Goal: Transaction & Acquisition: Purchase product/service

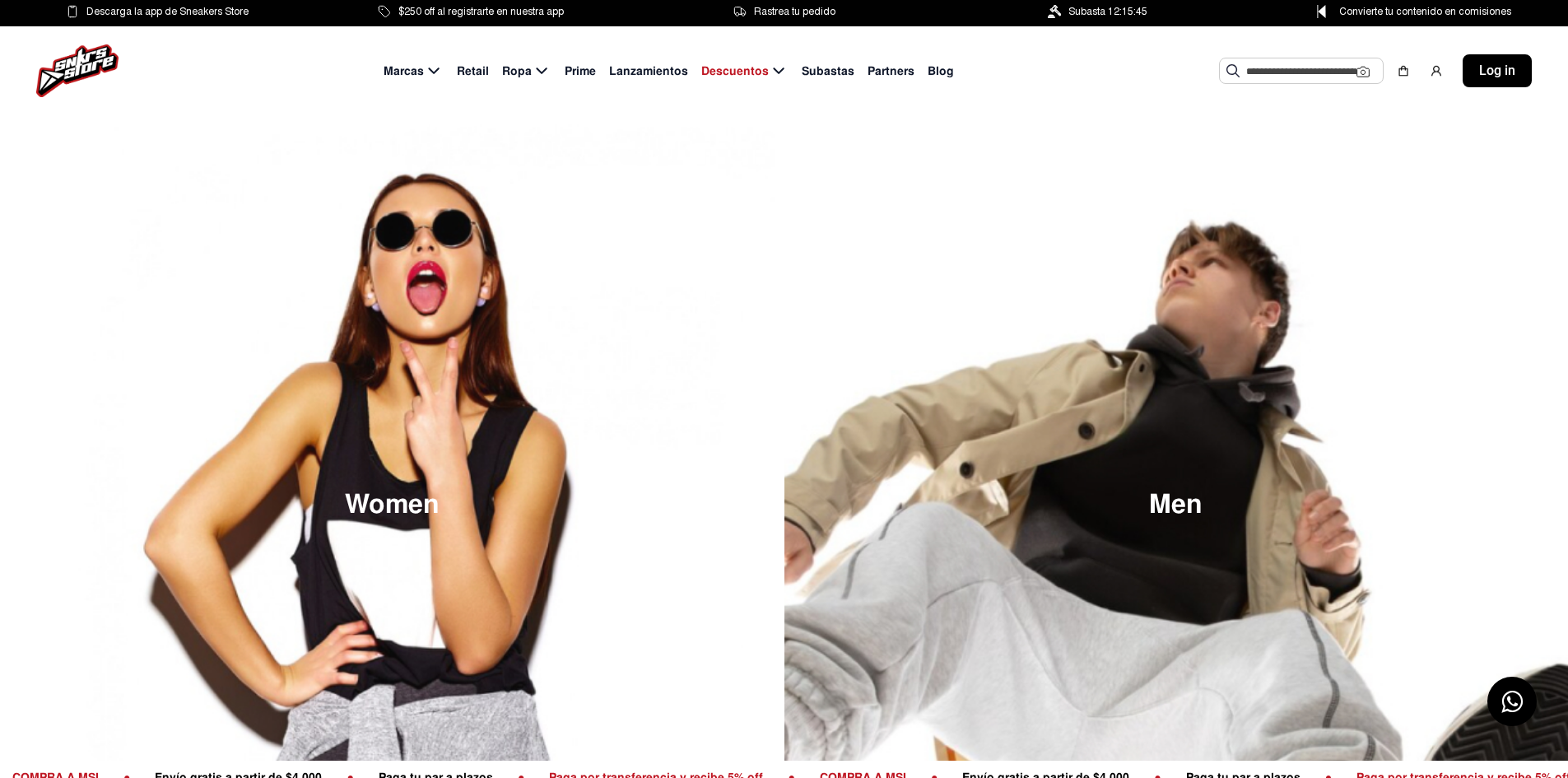
click at [1279, 70] on input "text" at bounding box center [1302, 70] width 110 height 24
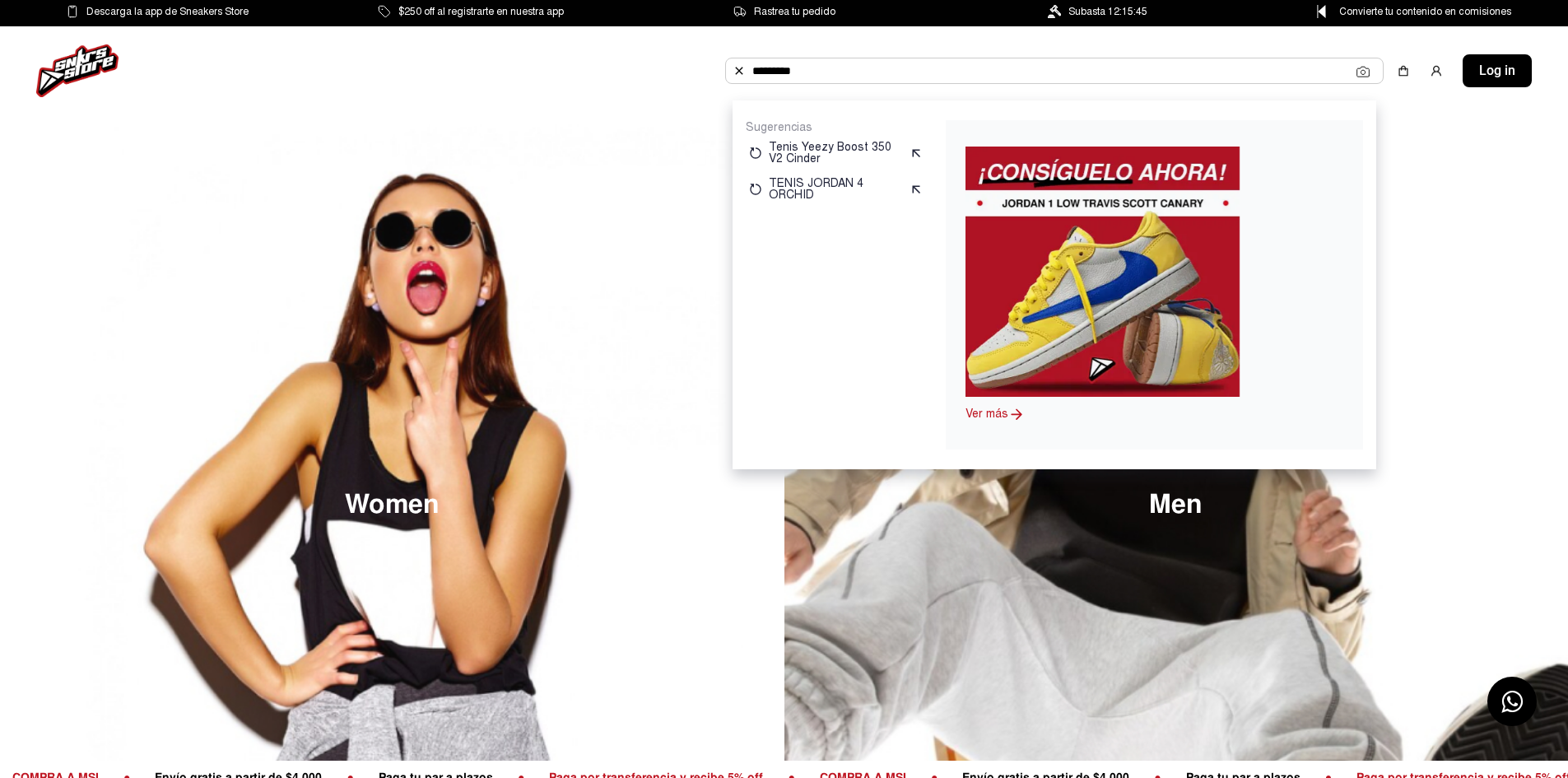
type input "*********"
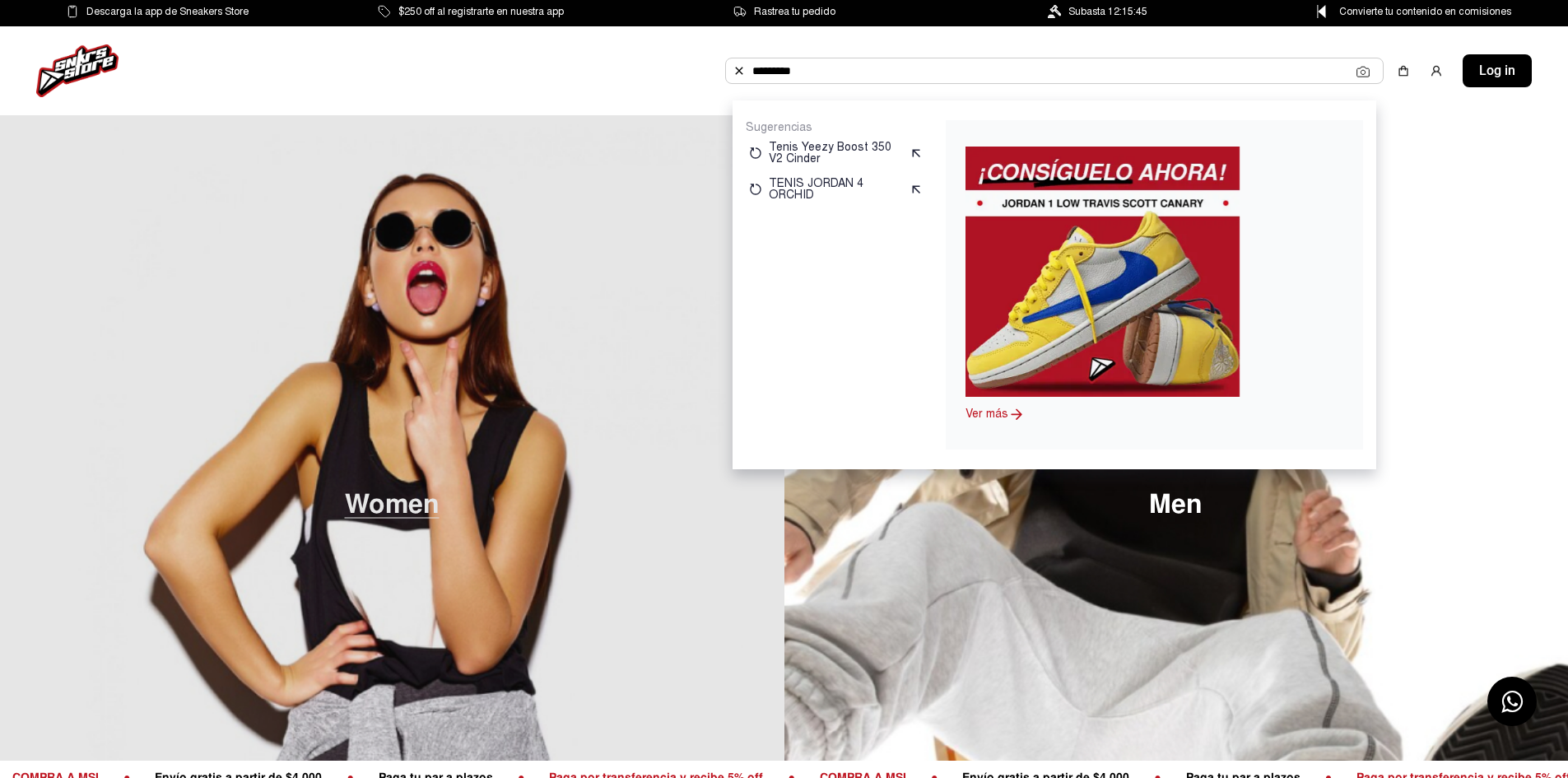
click at [141, 303] on img at bounding box center [392, 504] width 785 height 778
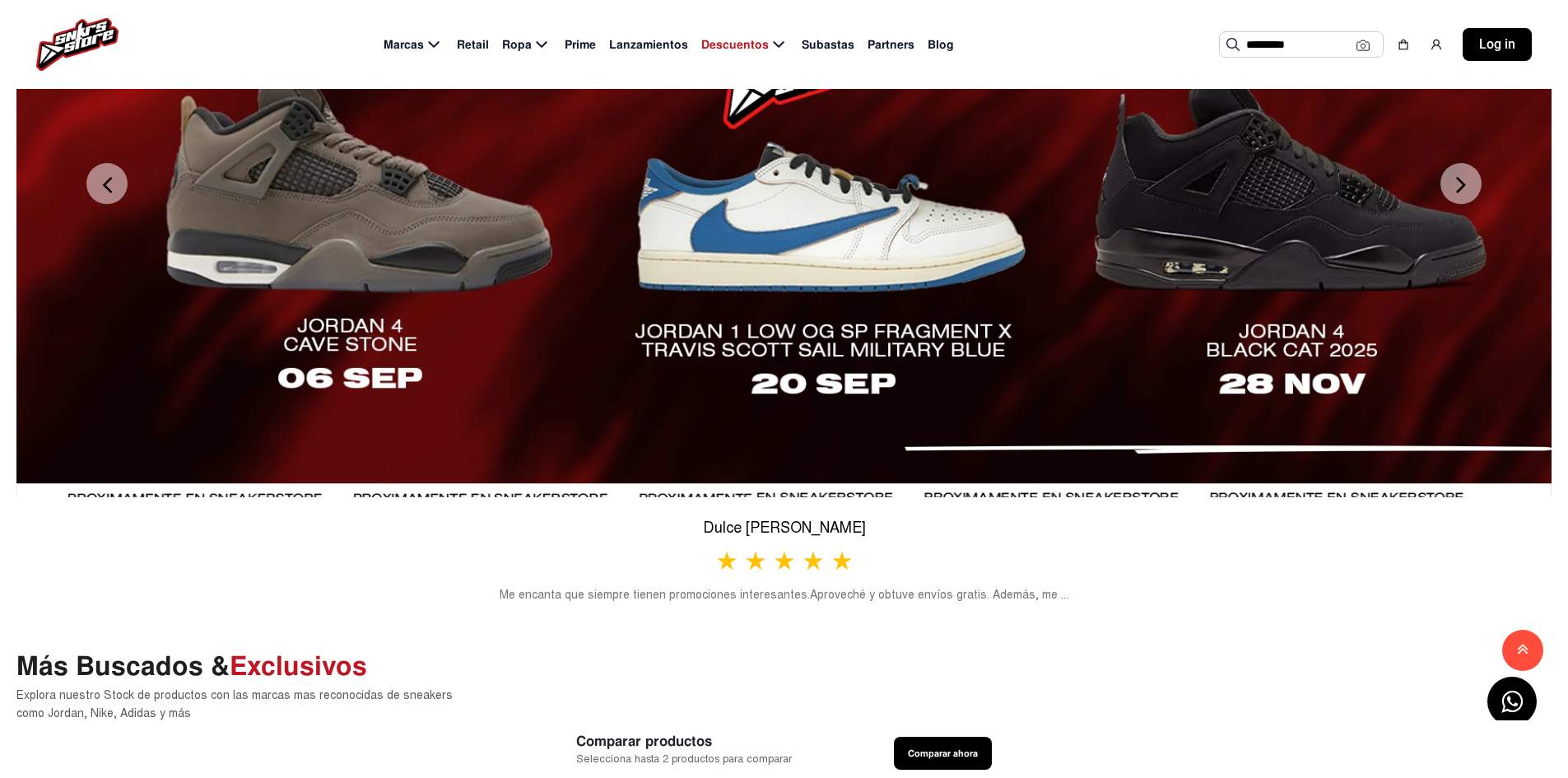
scroll to position [659, 0]
click at [1463, 205] on button "Next" at bounding box center [1461, 184] width 42 height 42
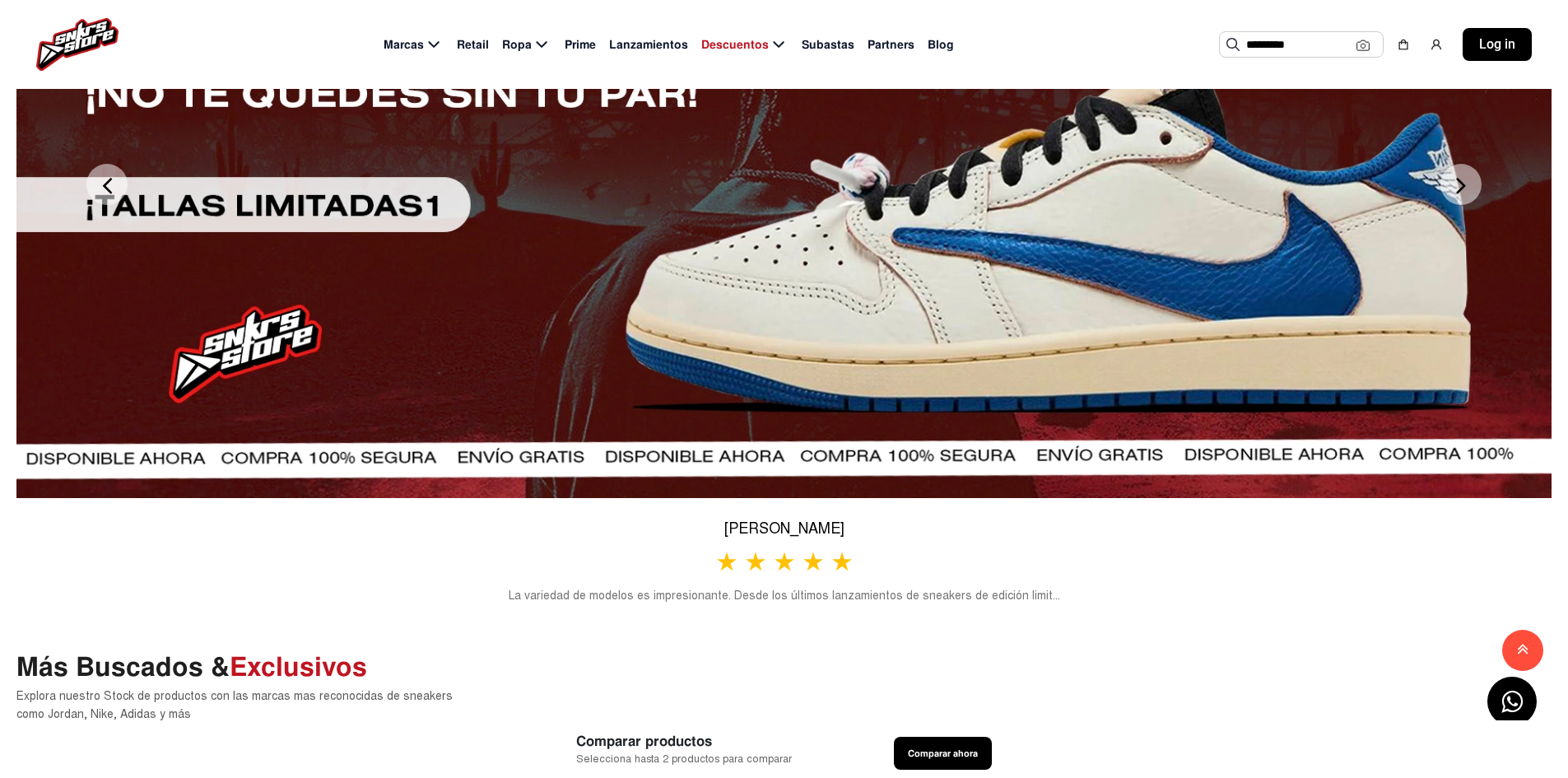
click at [1463, 205] on button "Next" at bounding box center [1461, 184] width 42 height 42
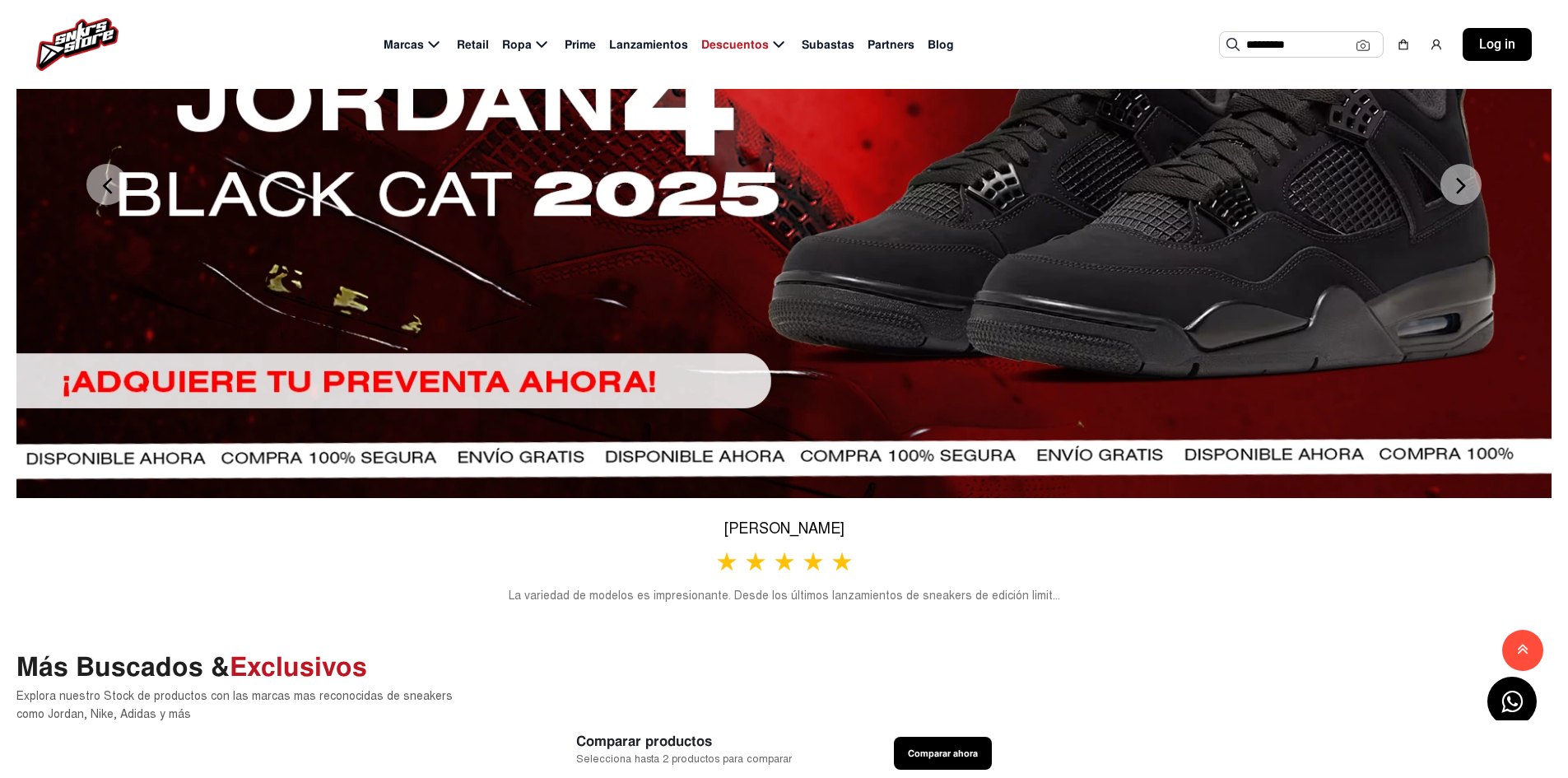
click at [1463, 205] on button "Next" at bounding box center [1461, 184] width 42 height 42
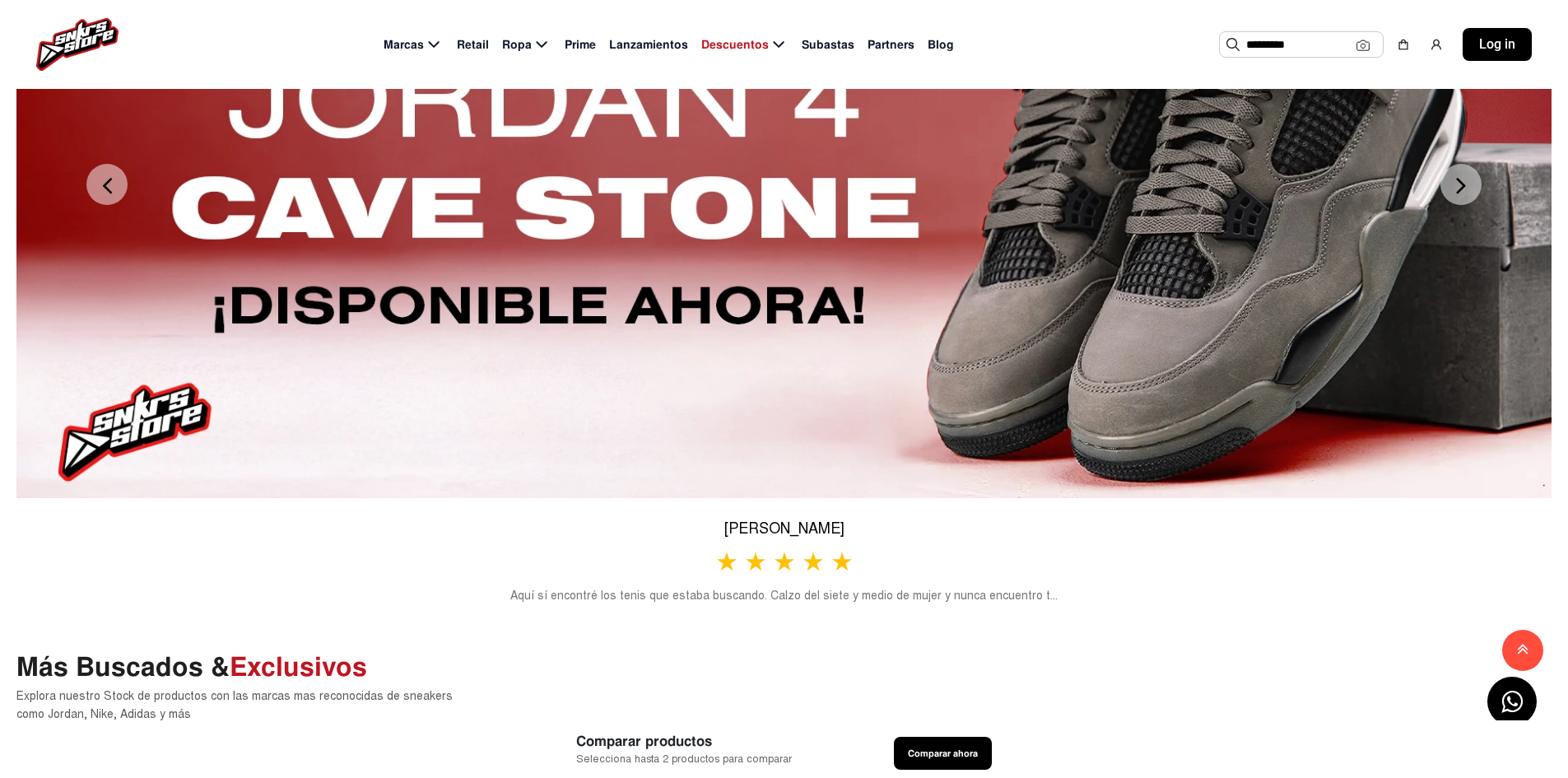
click at [1463, 205] on button "Next" at bounding box center [1461, 184] width 42 height 42
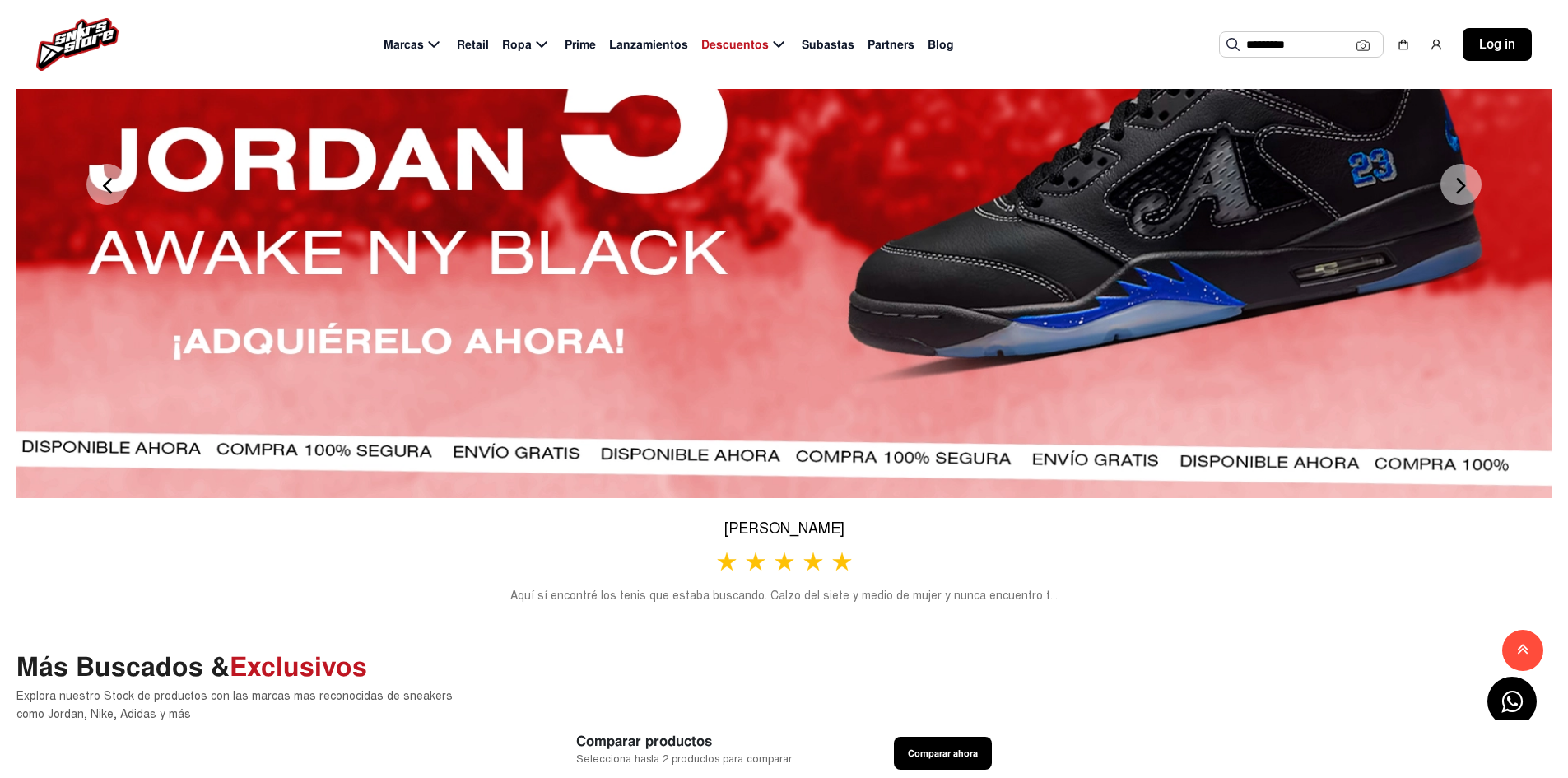
click at [1463, 205] on button "Next" at bounding box center [1461, 184] width 42 height 42
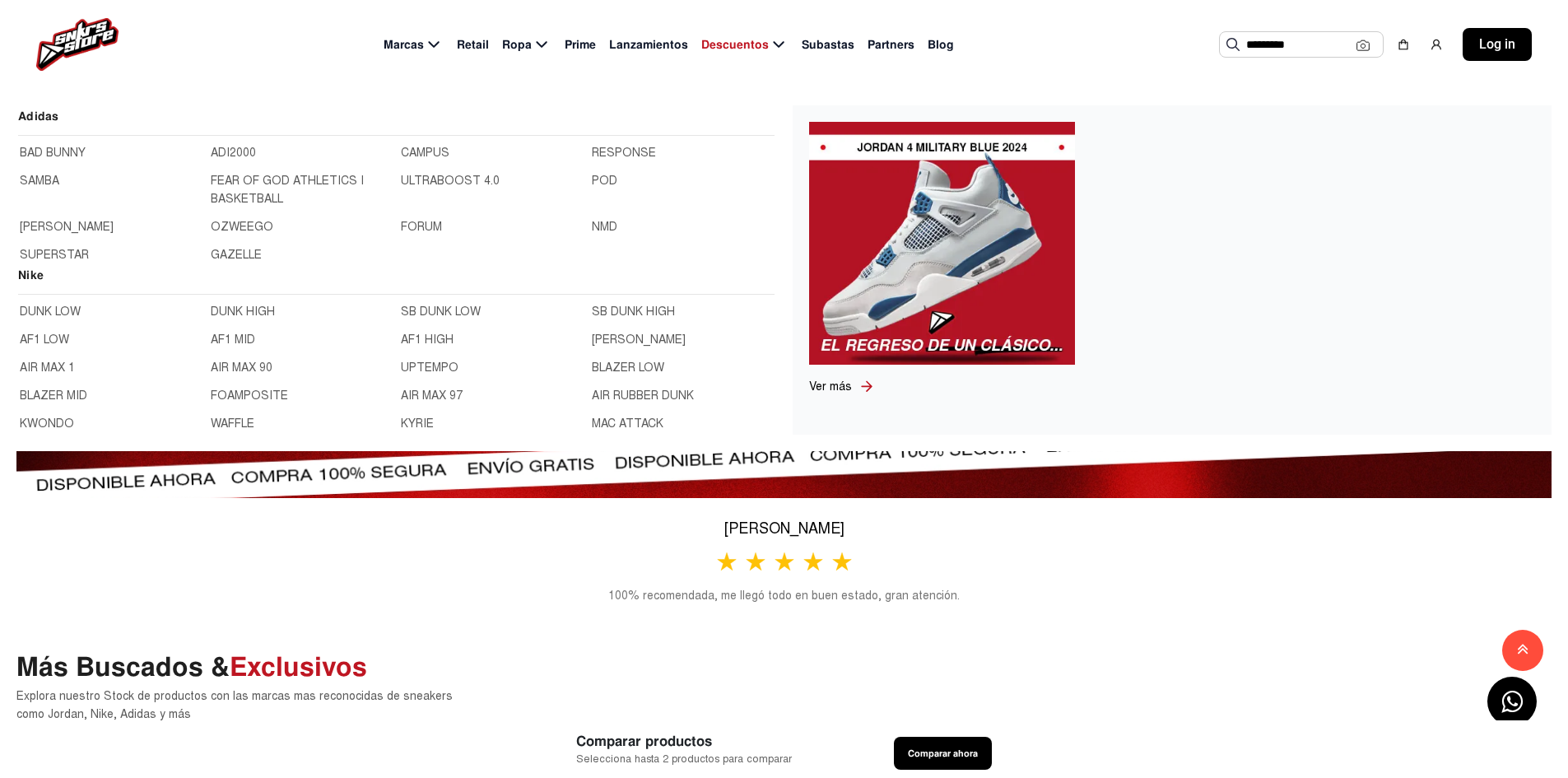
click at [418, 424] on link "KYRIE" at bounding box center [491, 424] width 182 height 18
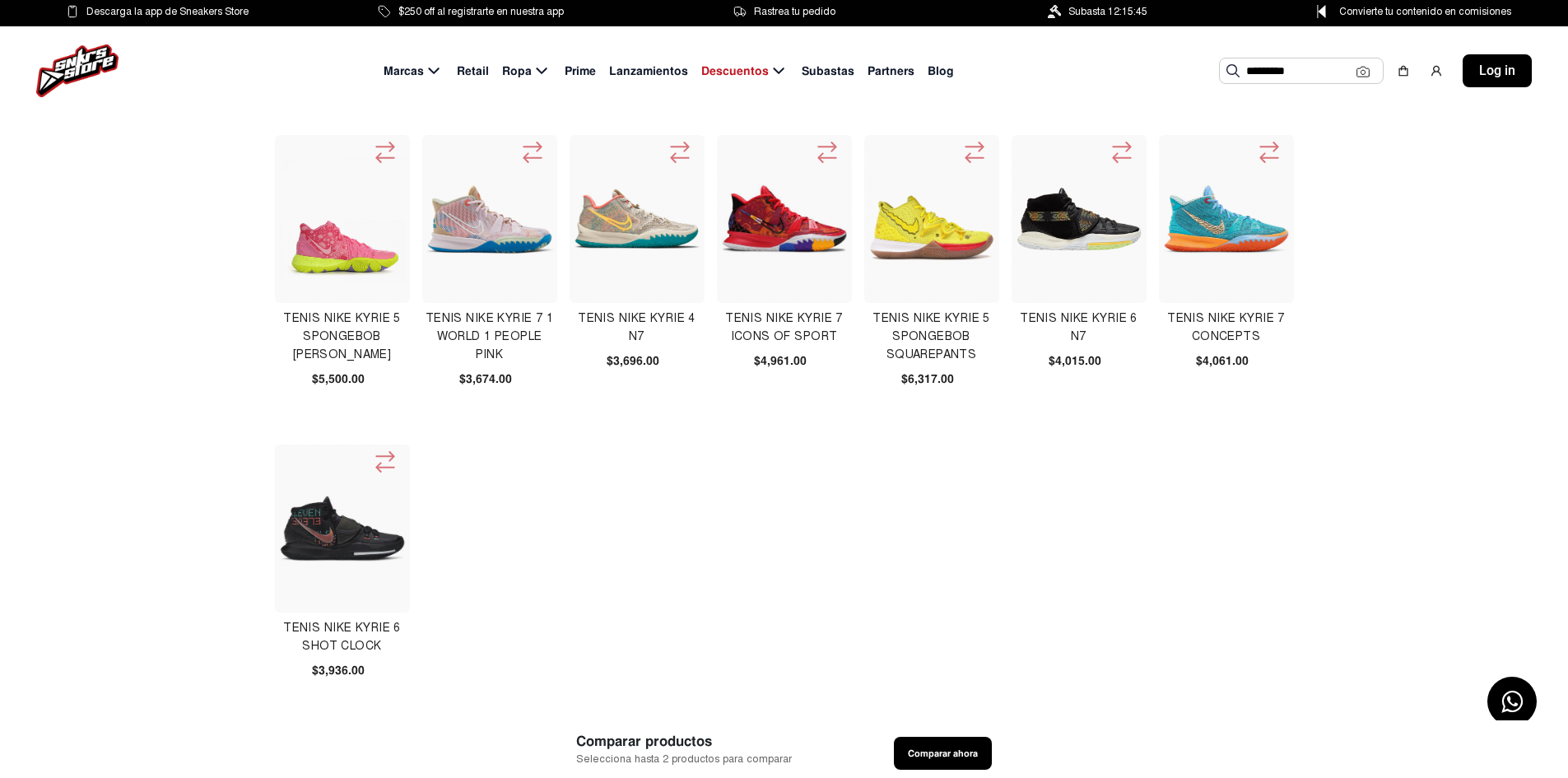
click at [313, 539] on img at bounding box center [342, 529] width 126 height 127
click at [315, 238] on img at bounding box center [342, 219] width 126 height 127
click at [1096, 219] on img at bounding box center [1079, 219] width 126 height 66
click at [768, 228] on img at bounding box center [785, 219] width 126 height 127
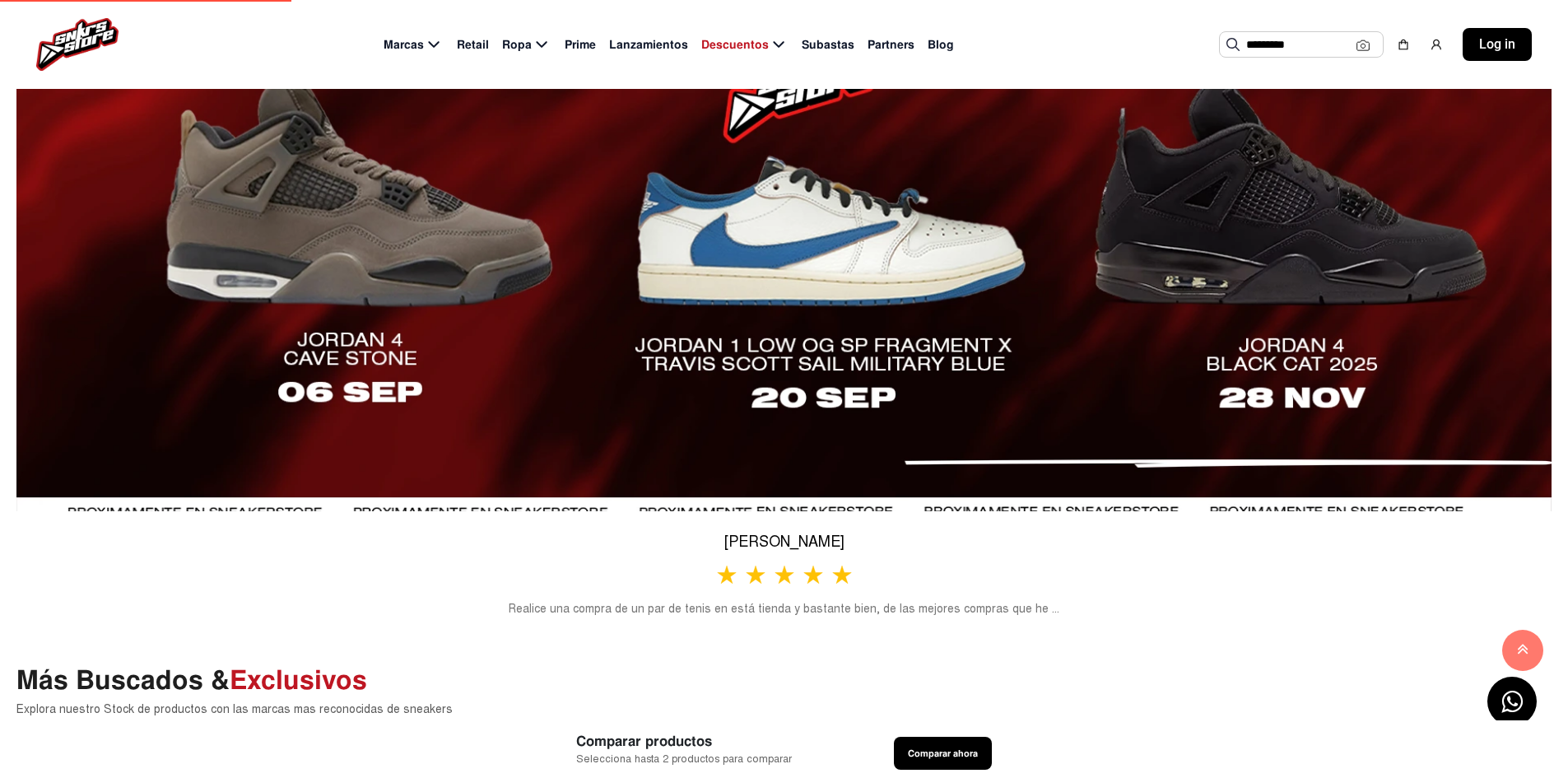
scroll to position [659, 0]
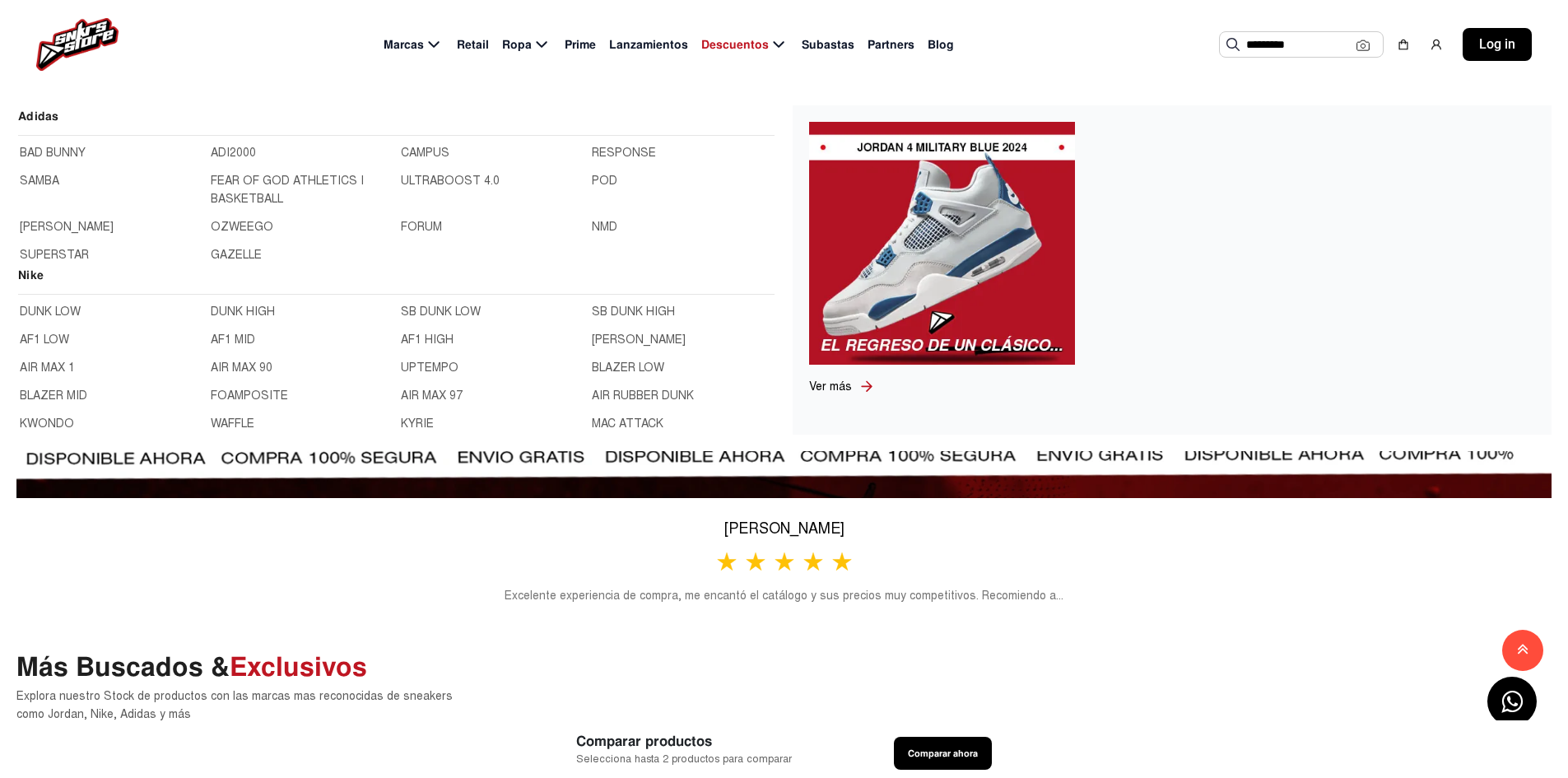
click at [435, 341] on link "AF1 HIGH" at bounding box center [491, 340] width 182 height 18
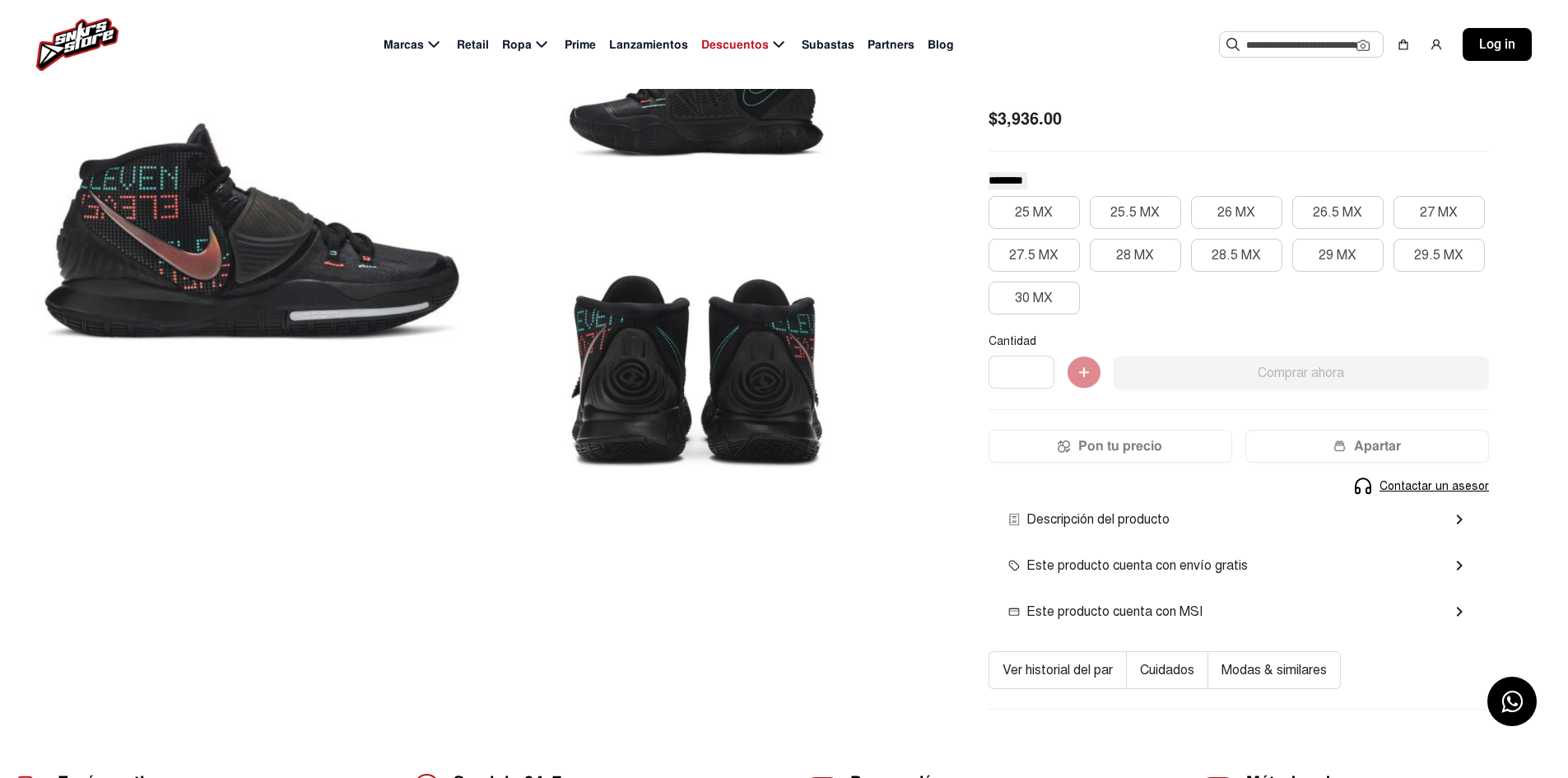
scroll to position [164, 0]
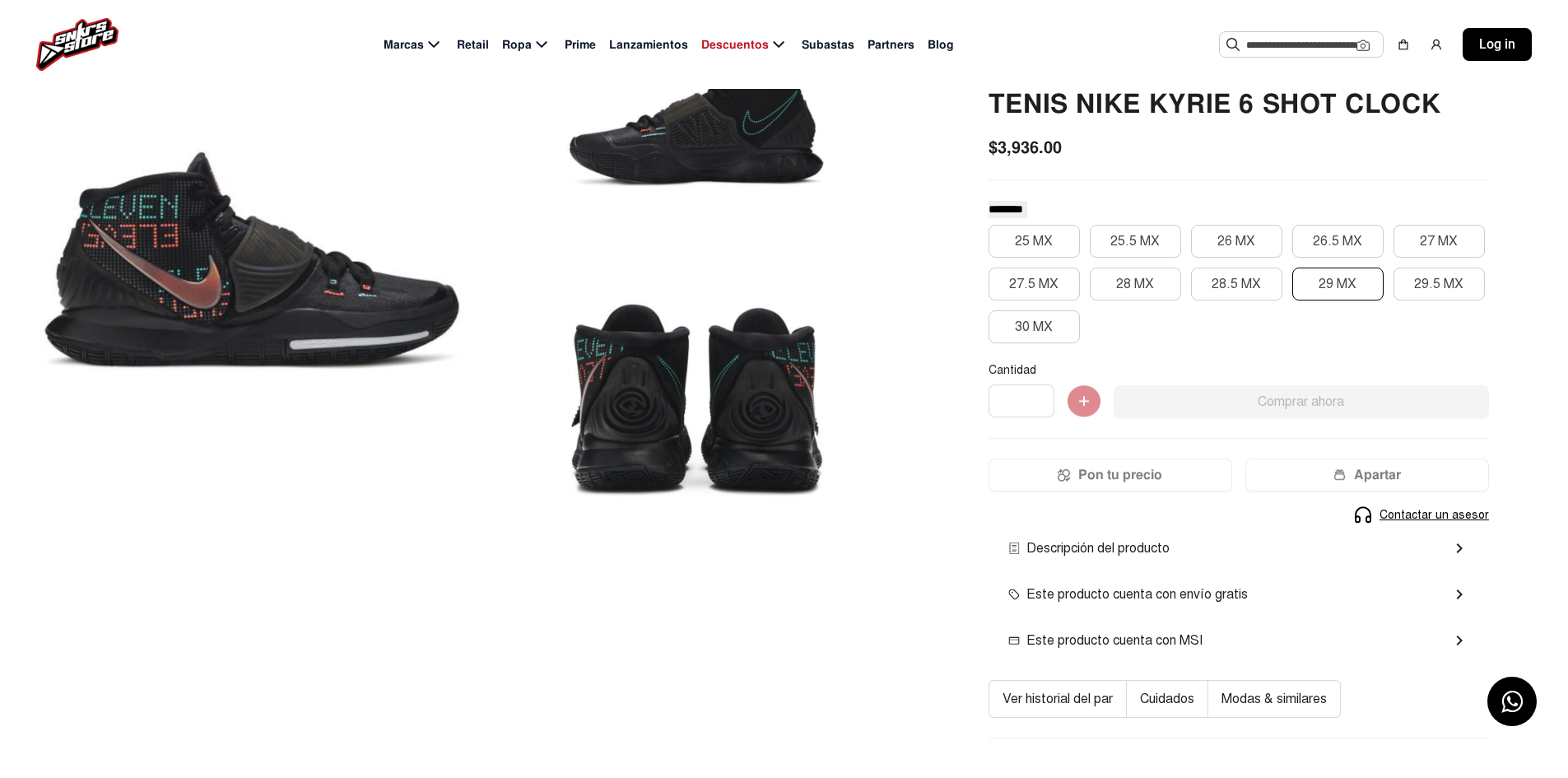
click at [1308, 289] on button "29 MX" at bounding box center [1338, 284] width 91 height 33
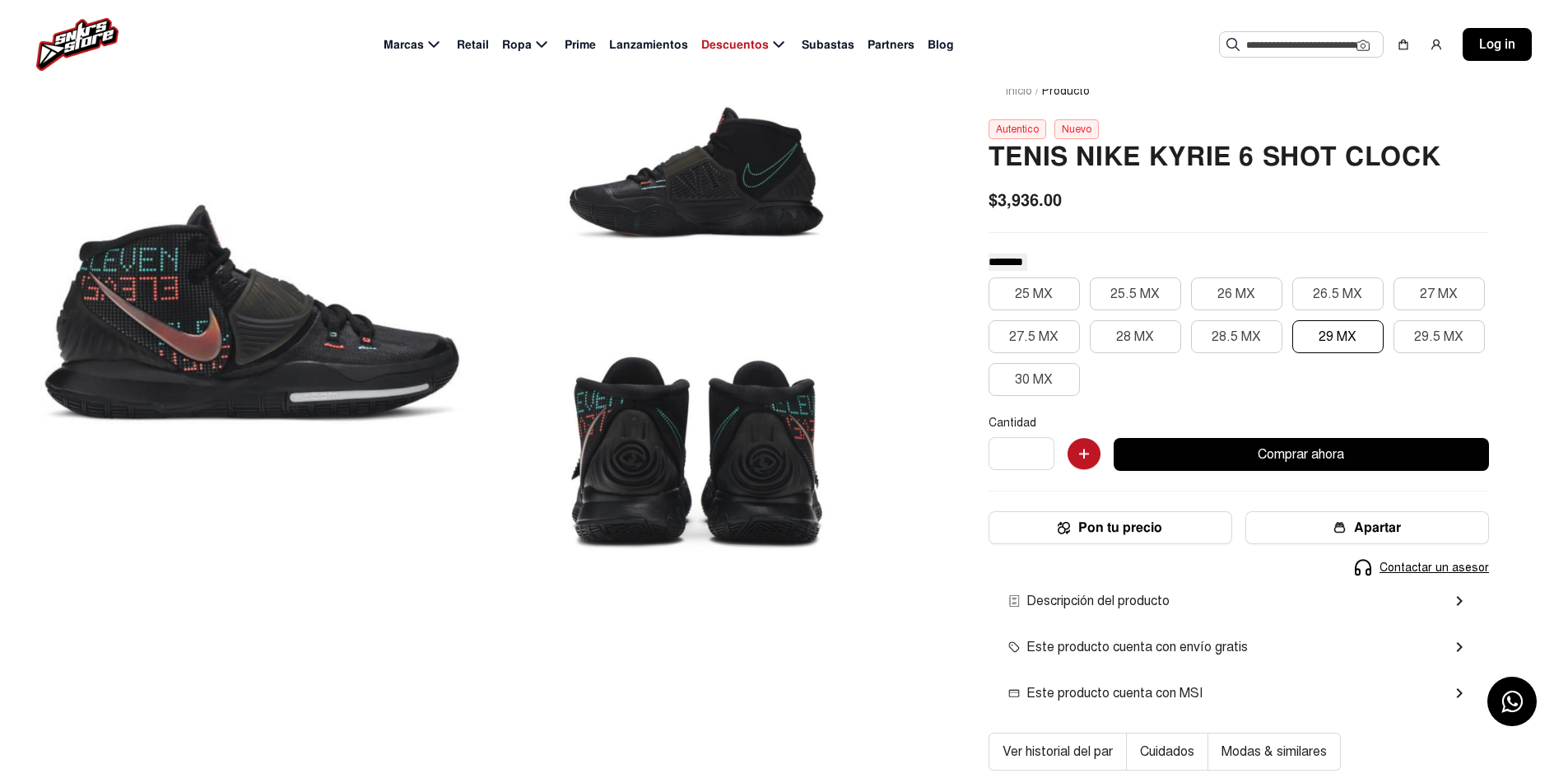
scroll to position [82, 0]
